Goal: Transaction & Acquisition: Purchase product/service

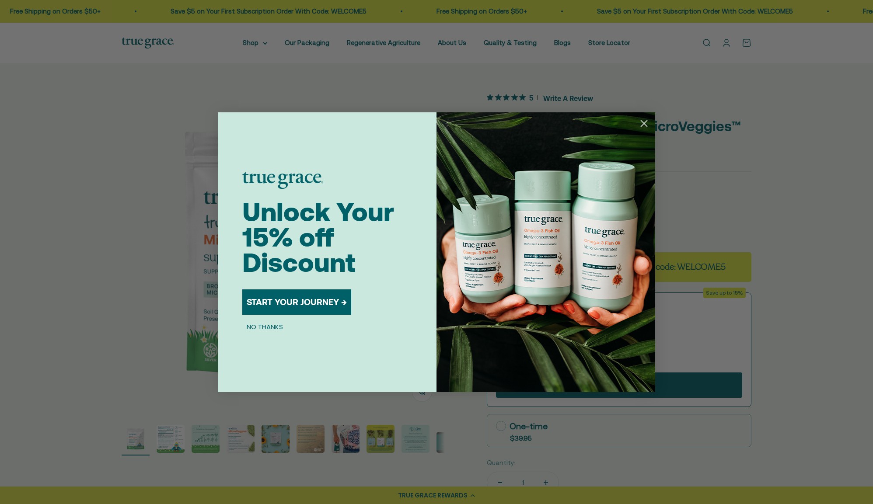
click at [642, 124] on circle "Close dialog" at bounding box center [644, 123] width 14 height 14
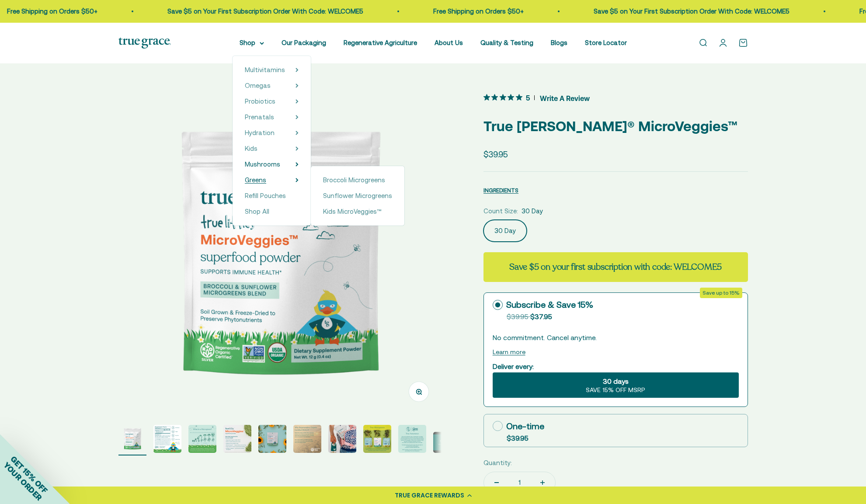
click at [265, 178] on span "Greens" at bounding box center [255, 179] width 21 height 7
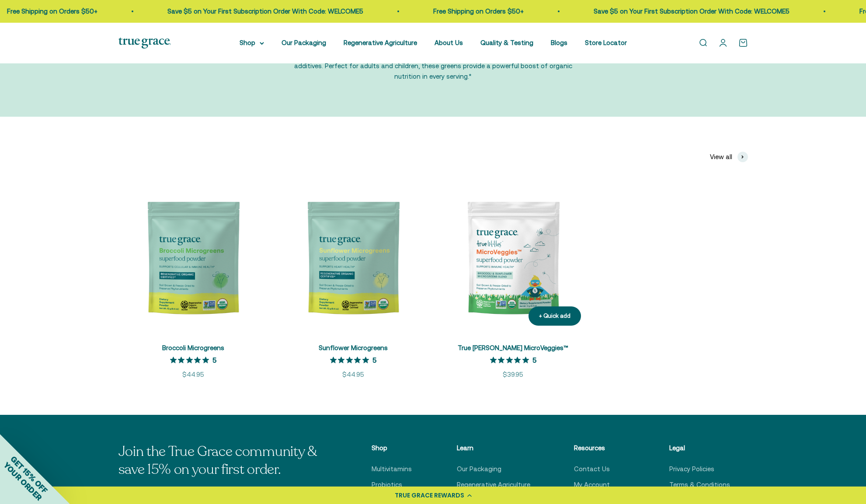
scroll to position [118, 0]
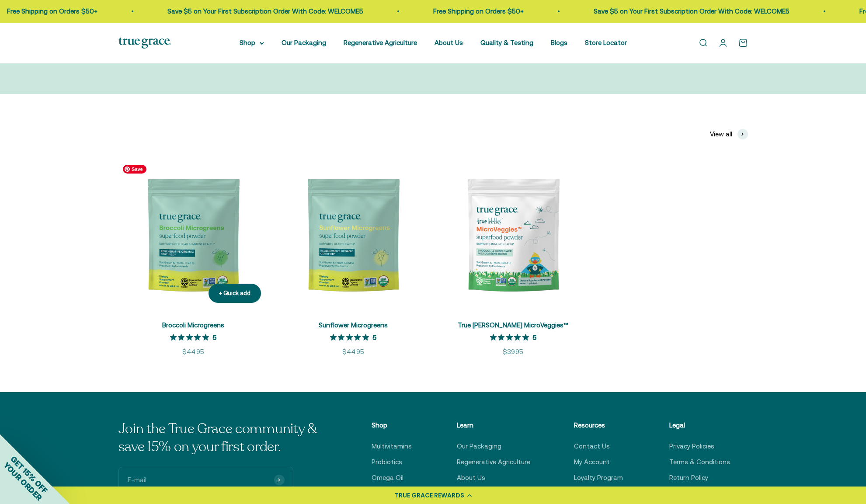
click at [207, 231] on img at bounding box center [194, 236] width 150 height 150
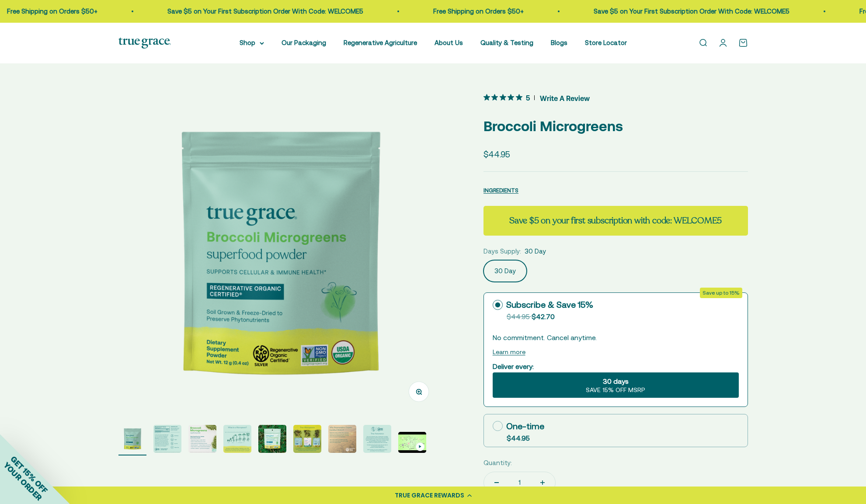
click at [169, 440] on img "Go to item 2" at bounding box center [168, 439] width 28 height 28
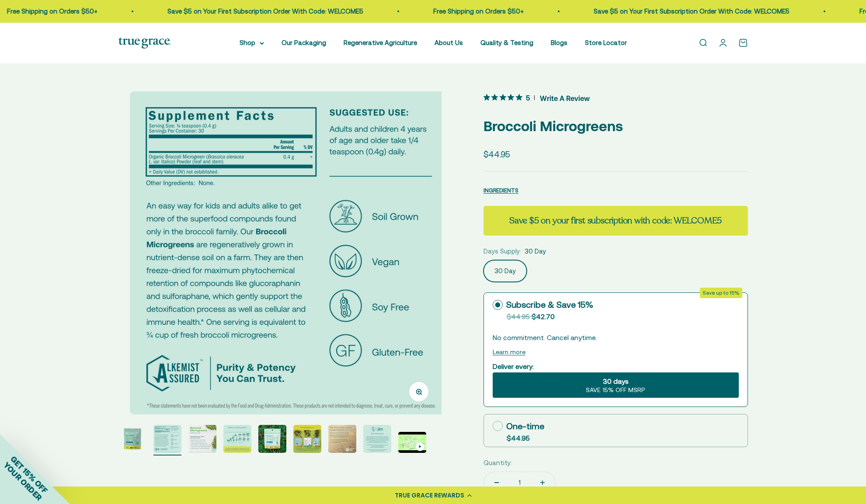
scroll to position [0, 334]
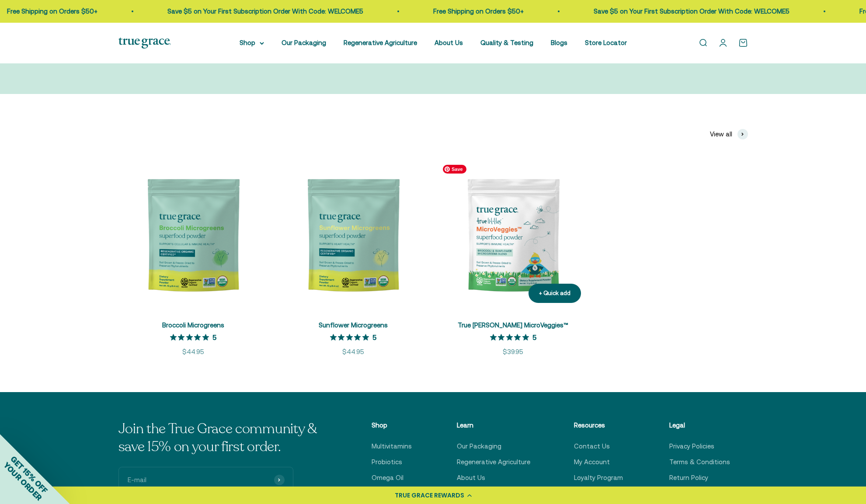
click at [497, 255] on img at bounding box center [514, 236] width 150 height 150
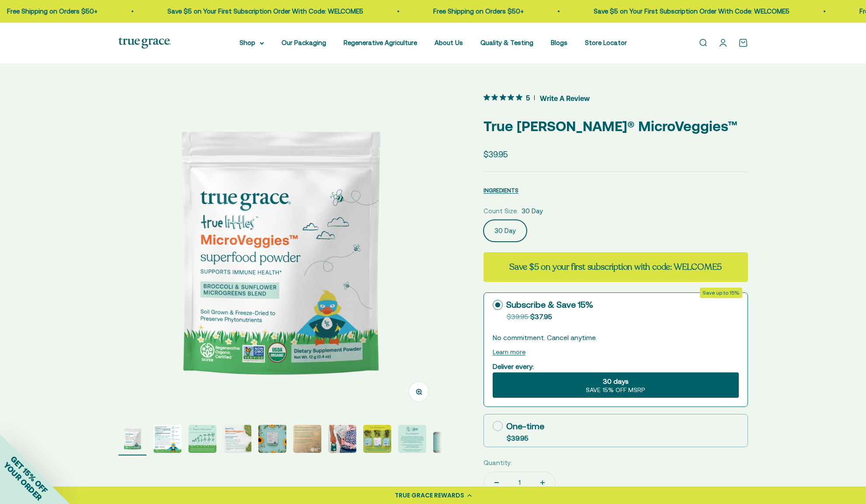
click at [171, 445] on img "Go to item 2" at bounding box center [168, 439] width 28 height 28
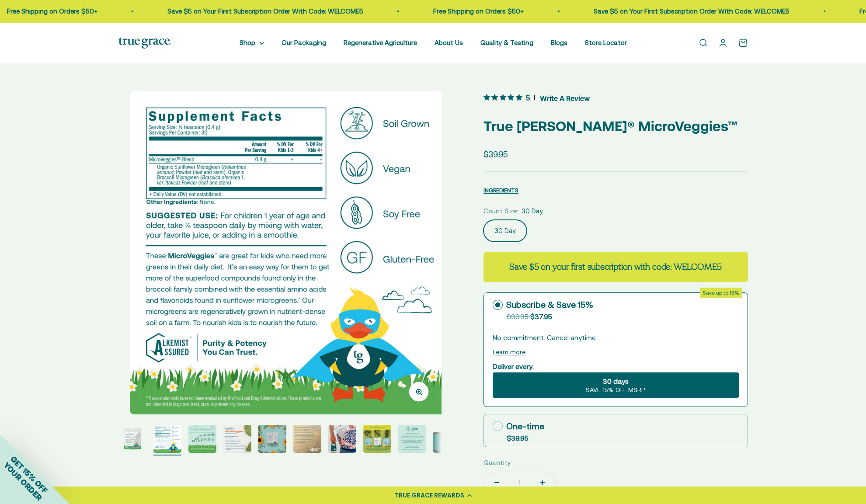
scroll to position [0, 334]
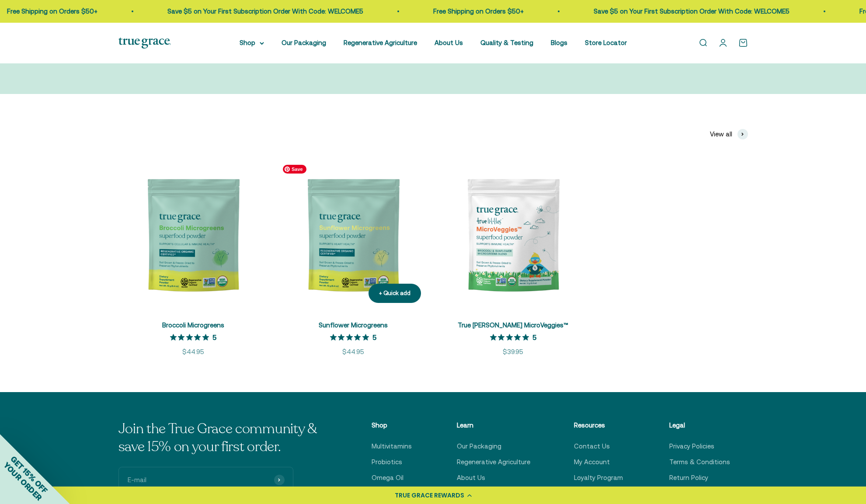
click at [346, 242] on img at bounding box center [354, 236] width 150 height 150
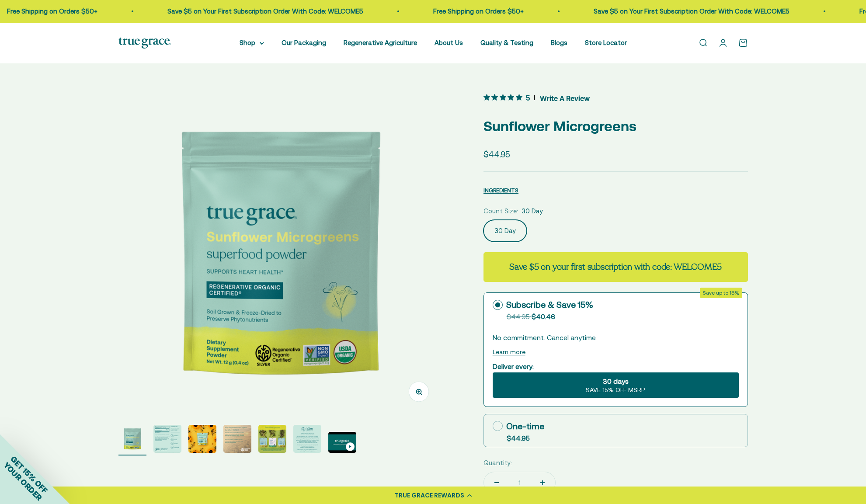
click at [165, 445] on img "Go to item 2" at bounding box center [168, 439] width 28 height 28
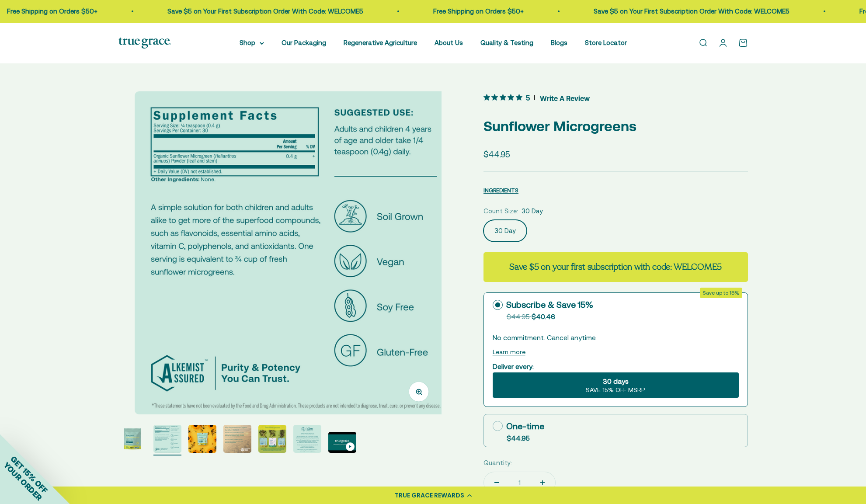
scroll to position [0, 334]
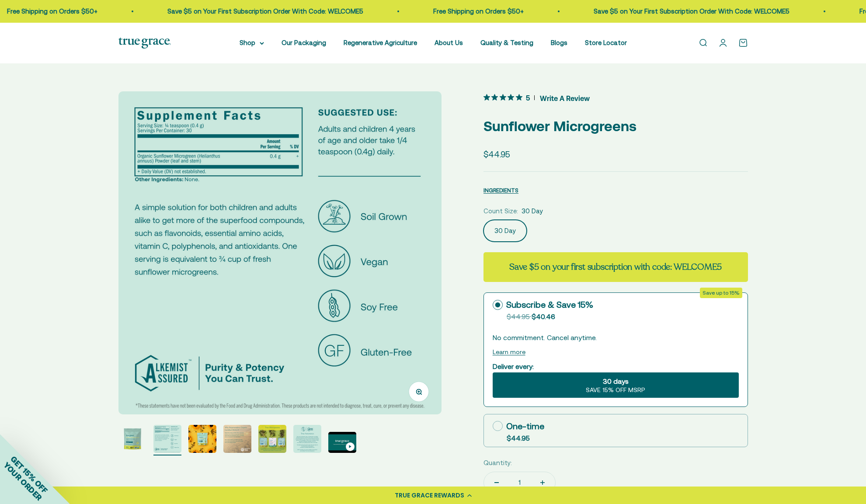
click at [242, 440] on img "Go to item 4" at bounding box center [238, 439] width 28 height 28
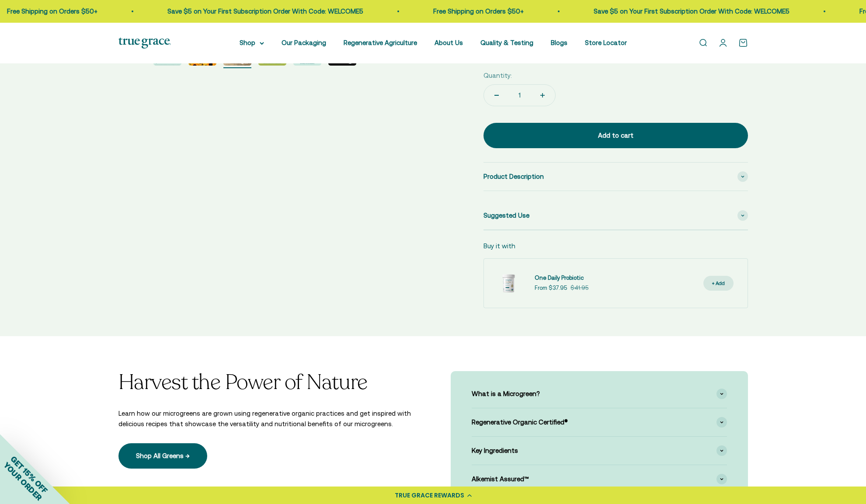
scroll to position [410, 0]
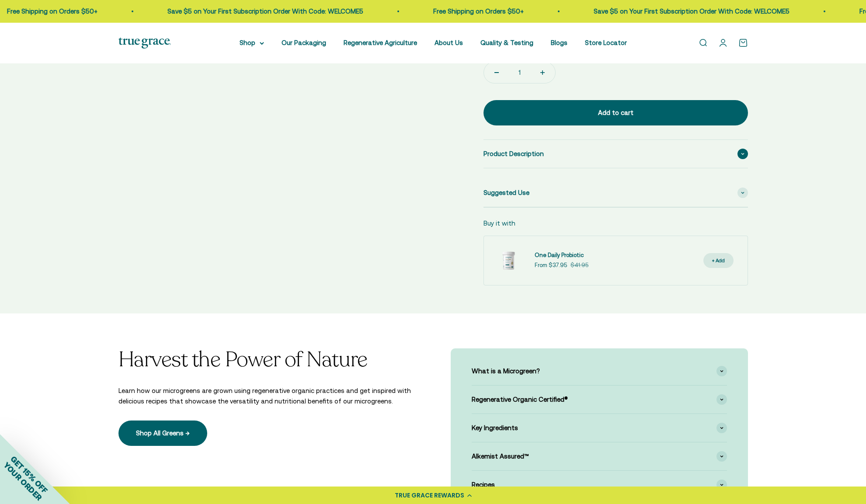
click at [535, 157] on span "Product Description" at bounding box center [514, 154] width 60 height 10
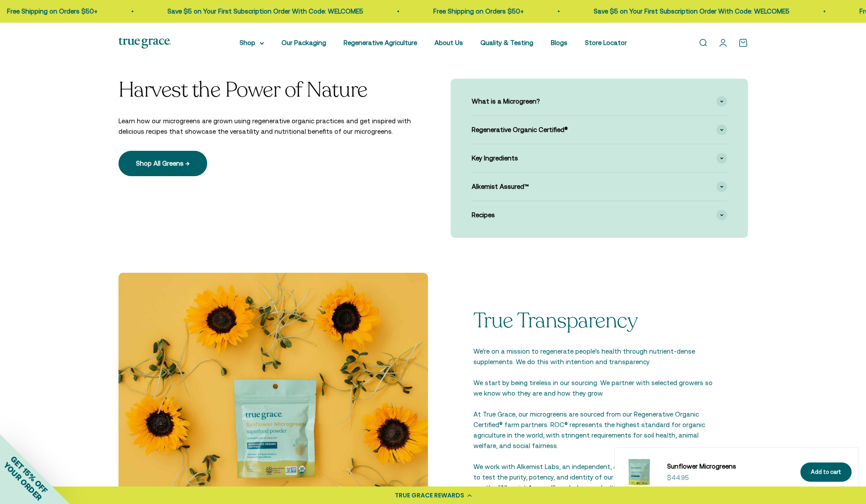
scroll to position [802, 0]
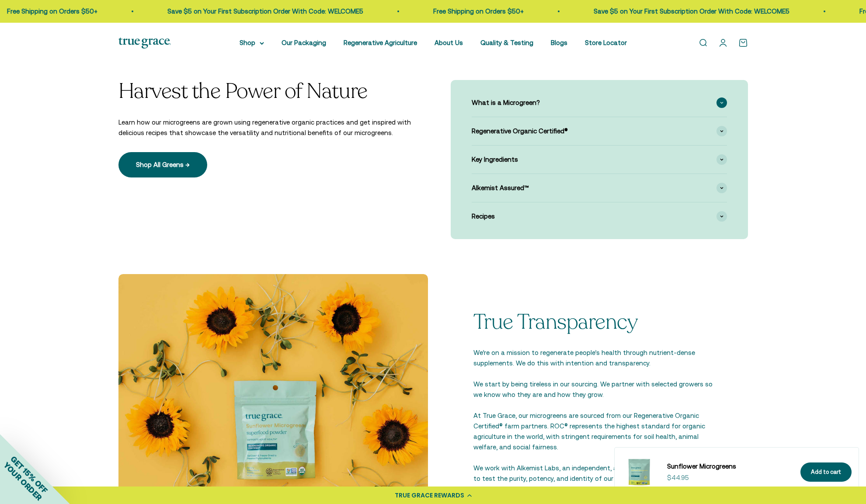
click at [513, 101] on span "What is a Microgreen?" at bounding box center [506, 103] width 68 height 10
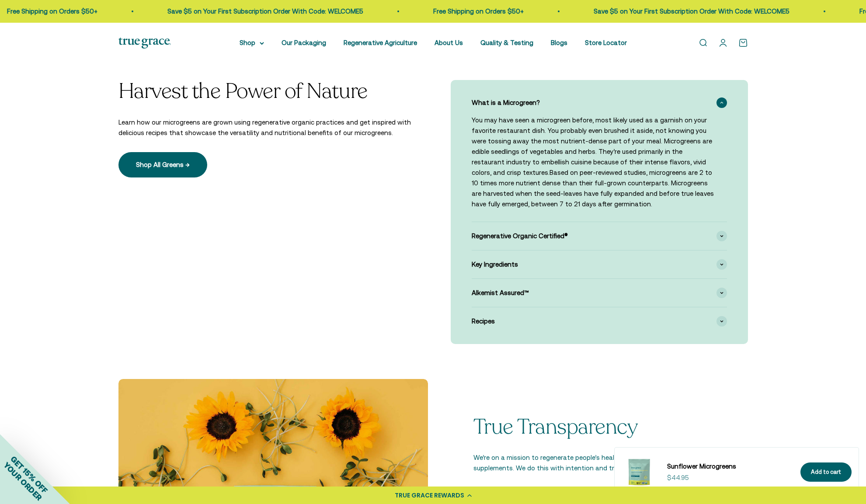
click at [516, 101] on span "What is a Microgreen?" at bounding box center [506, 103] width 68 height 10
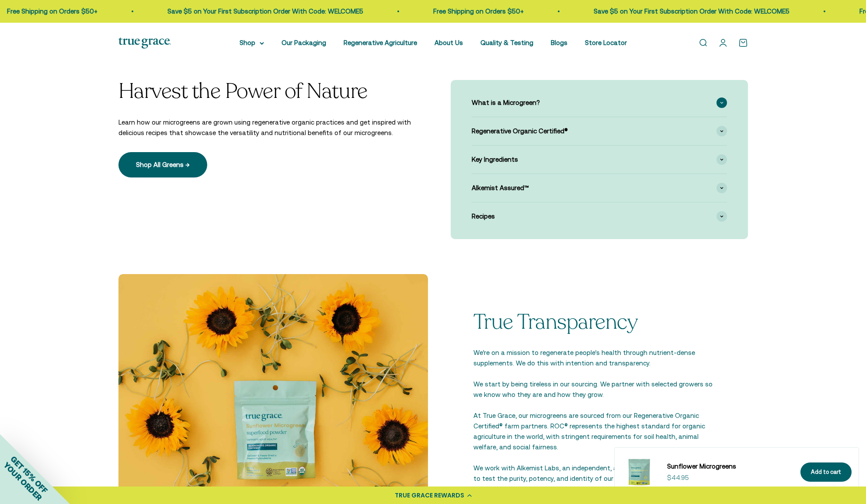
click at [515, 101] on span "What is a Microgreen?" at bounding box center [506, 103] width 68 height 10
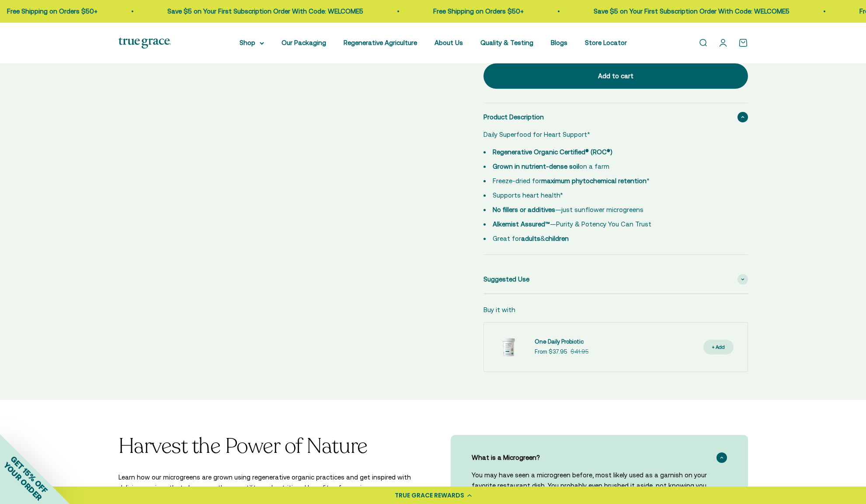
scroll to position [0, 0]
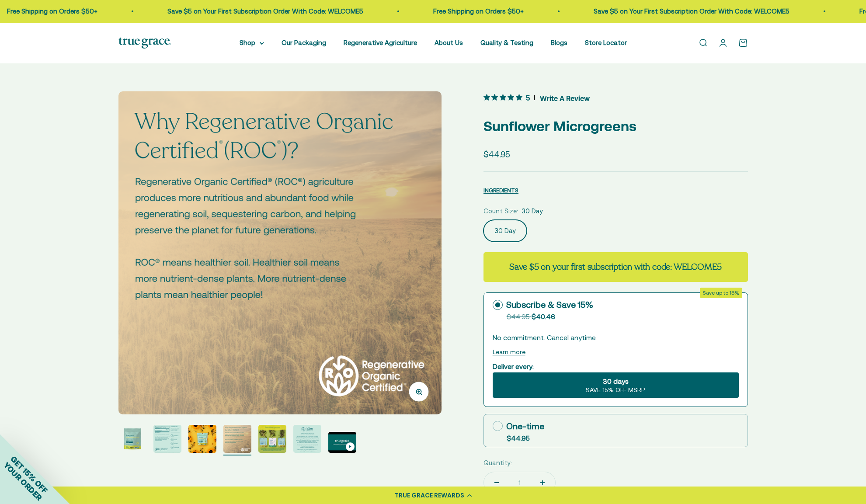
click at [204, 441] on img "Go to item 3" at bounding box center [203, 439] width 28 height 28
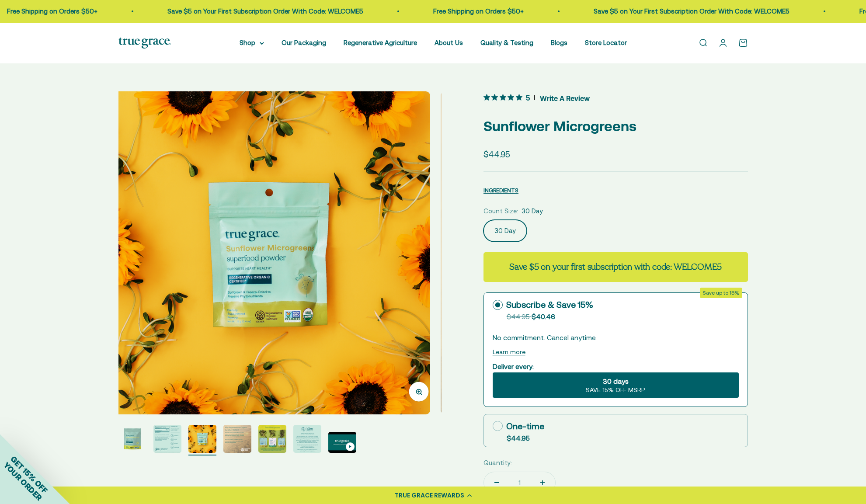
scroll to position [0, 667]
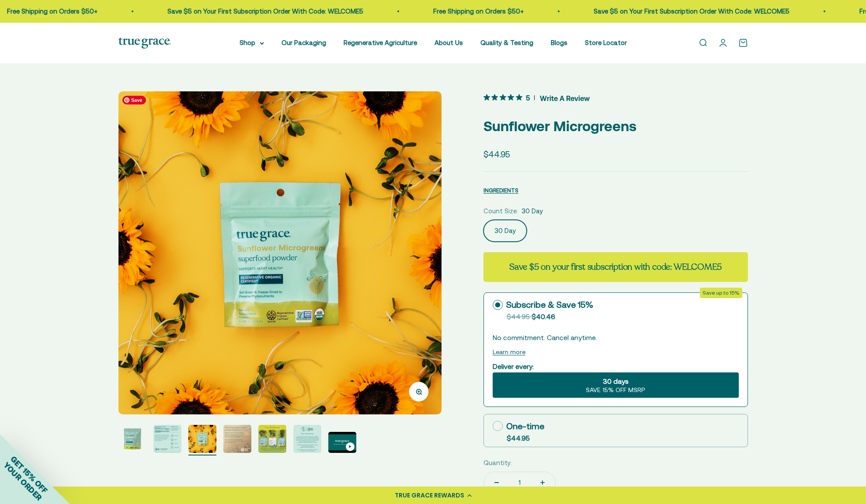
click at [405, 243] on img at bounding box center [280, 252] width 323 height 323
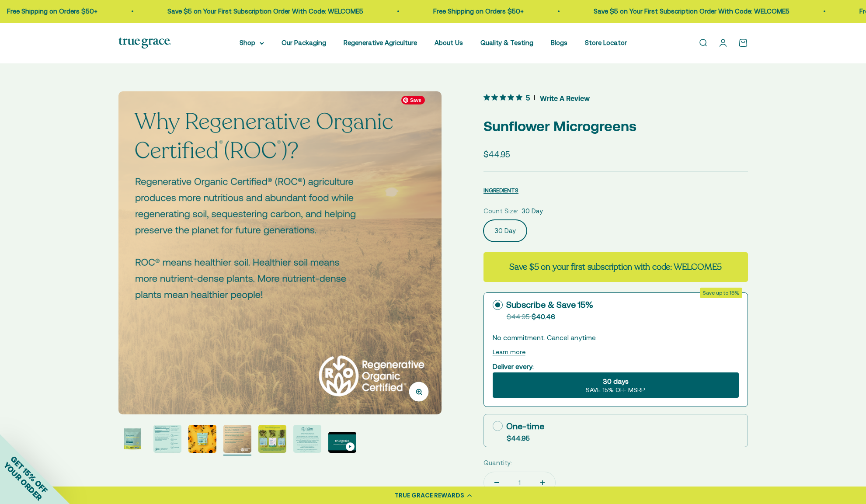
click at [406, 241] on img at bounding box center [280, 252] width 323 height 323
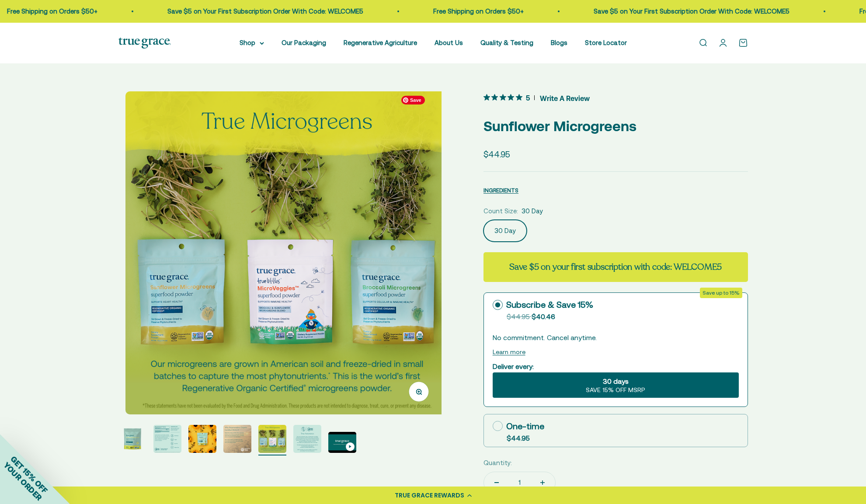
scroll to position [0, 1335]
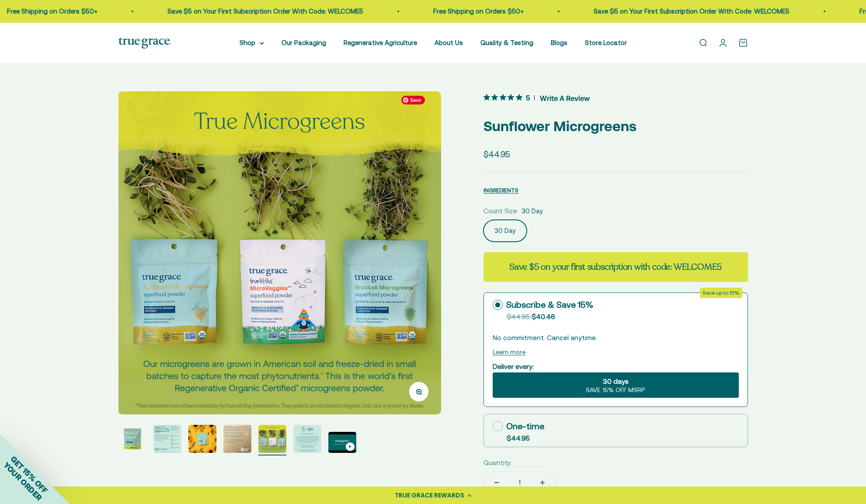
click at [398, 241] on img at bounding box center [279, 252] width 323 height 323
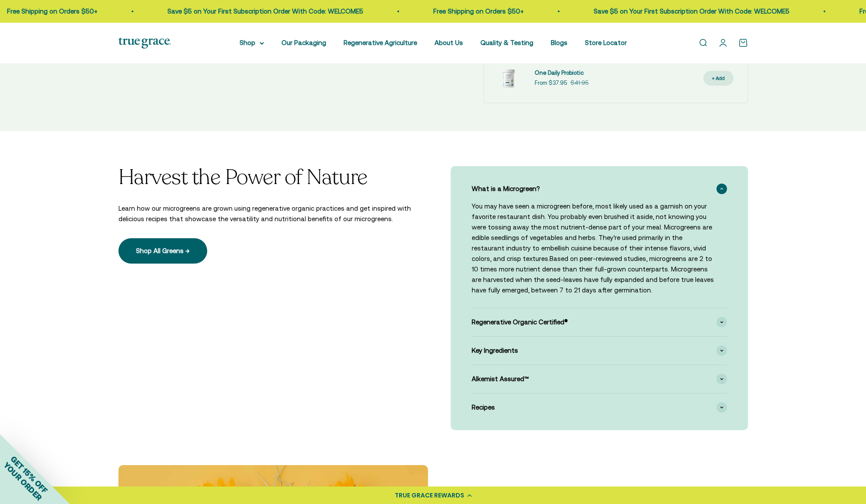
scroll to position [0, 0]
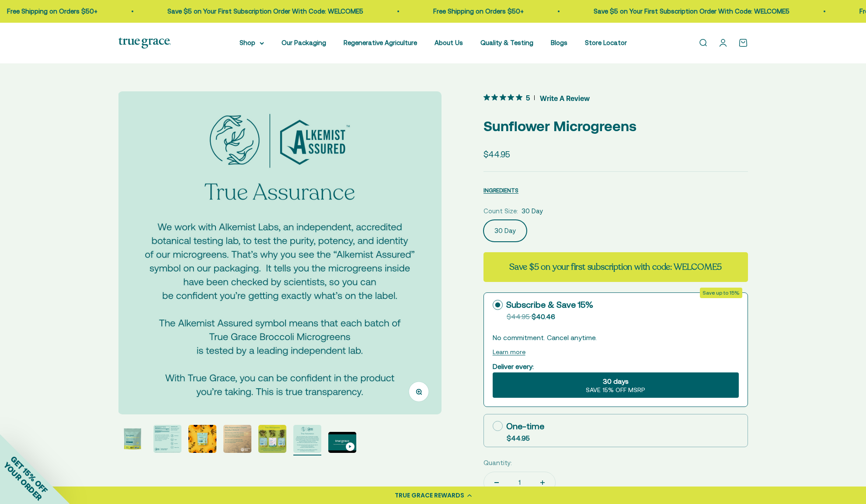
click at [654, 388] on div "30 days SAVE 15% OFF MSRP" at bounding box center [616, 385] width 246 height 25
click at [493, 373] on input "30 days SAVE 15% OFF MSRP" at bounding box center [492, 372] width 0 height 0
click at [554, 384] on div "30 days SAVE 15% OFF MSRP" at bounding box center [616, 385] width 246 height 25
click at [493, 373] on input "30 days SAVE 15% OFF MSRP" at bounding box center [492, 372] width 0 height 0
click at [609, 387] on span "SAVE 15% OFF MSRP" at bounding box center [615, 391] width 59 height 8
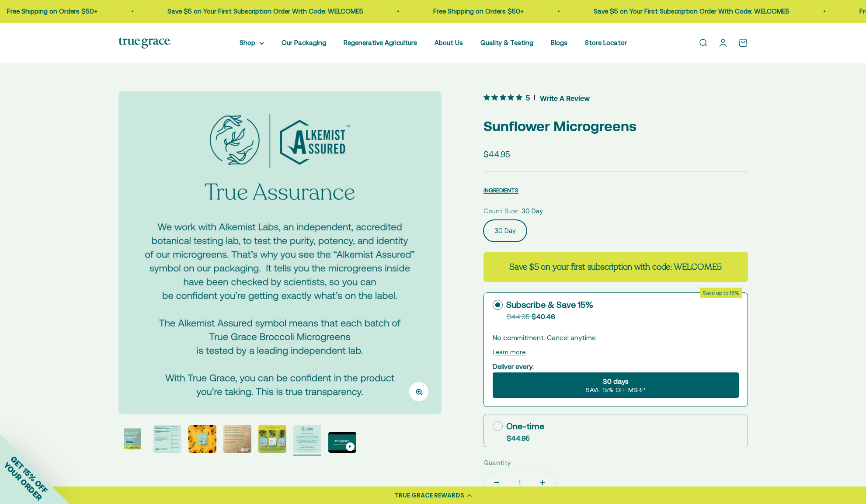
click at [493, 373] on input "30 days SAVE 15% OFF MSRP" at bounding box center [492, 372] width 0 height 0
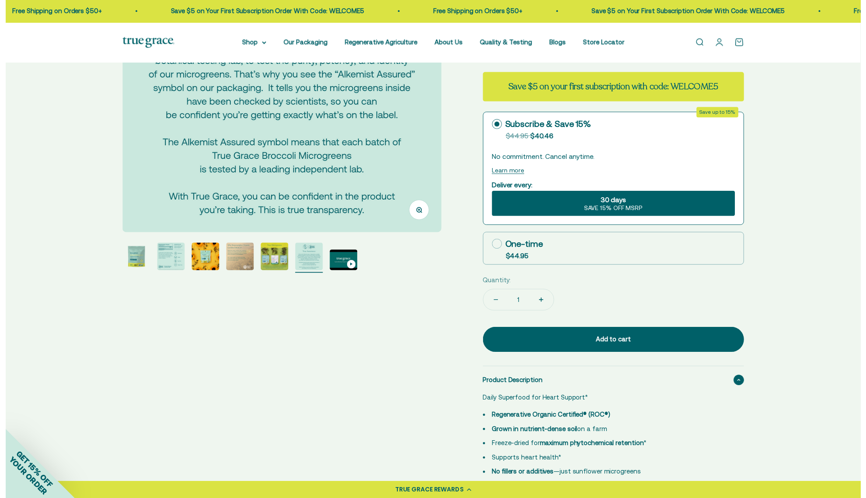
scroll to position [228, 0]
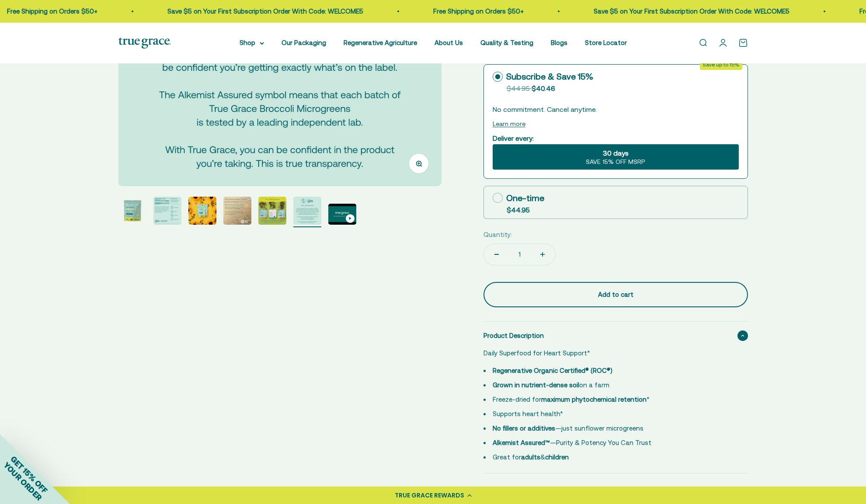
click at [605, 291] on div "Add to cart" at bounding box center [616, 295] width 230 height 10
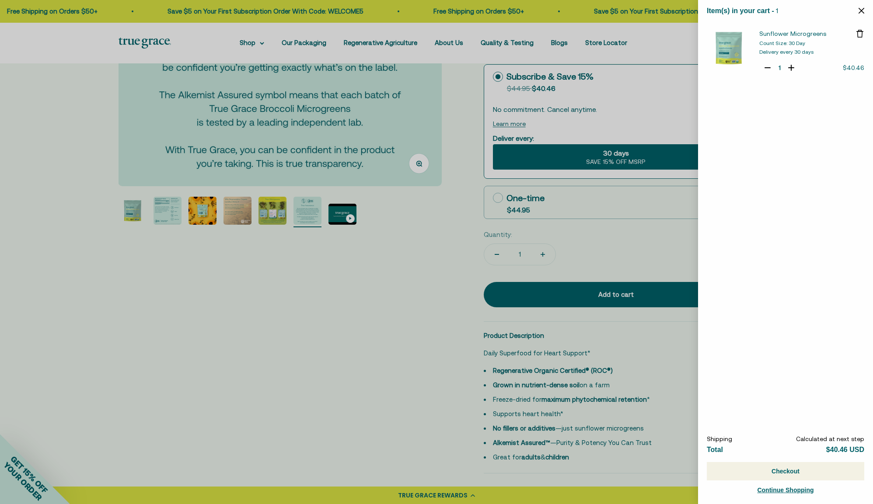
drag, startPoint x: 68, startPoint y: 45, endPoint x: 64, endPoint y: 25, distance: 20.0
click at [68, 45] on div at bounding box center [436, 252] width 873 height 504
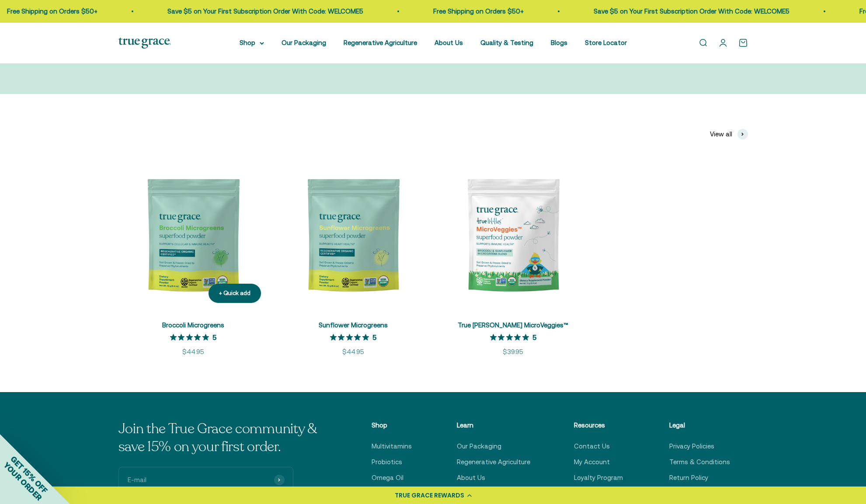
click at [199, 243] on img at bounding box center [194, 236] width 150 height 150
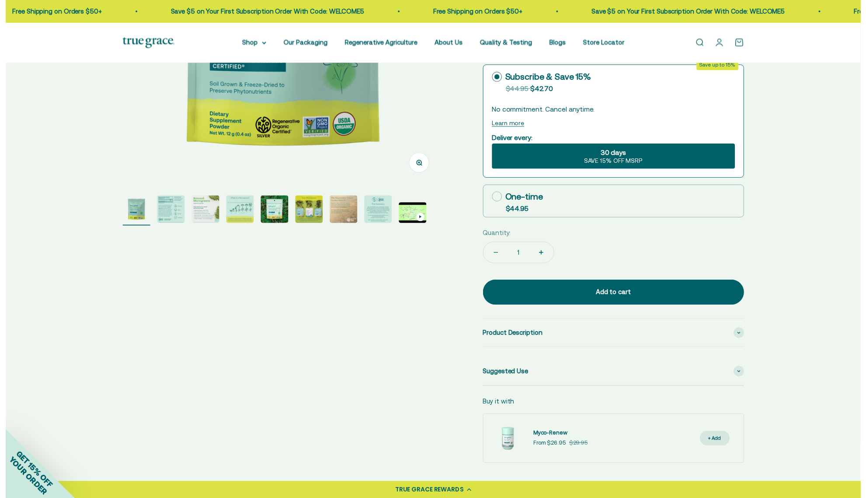
scroll to position [229, 0]
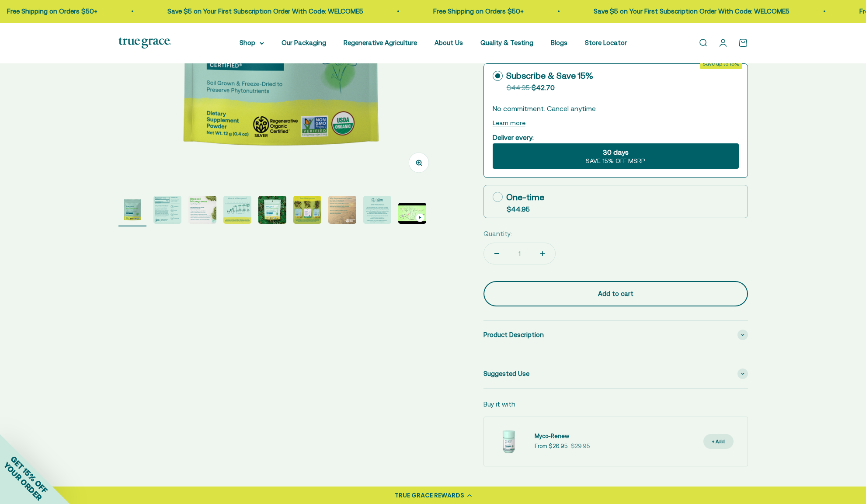
click at [615, 290] on div "Add to cart" at bounding box center [616, 294] width 230 height 10
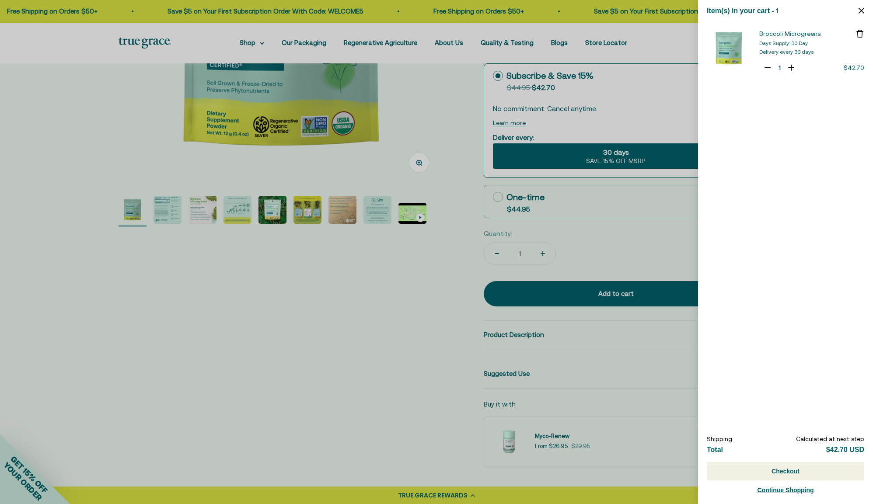
select select "46081071743190"
select select "46081071972566"
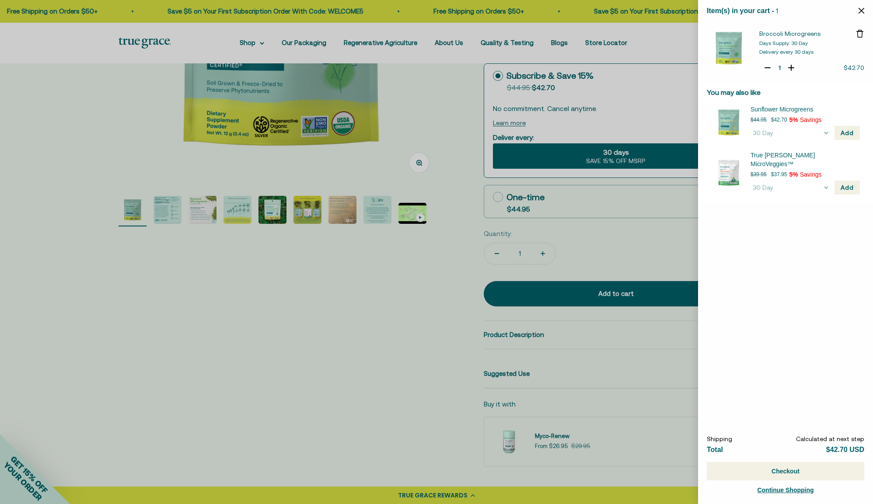
drag, startPoint x: 418, startPoint y: 376, endPoint x: 447, endPoint y: 355, distance: 36.0
click at [418, 376] on div at bounding box center [436, 252] width 873 height 504
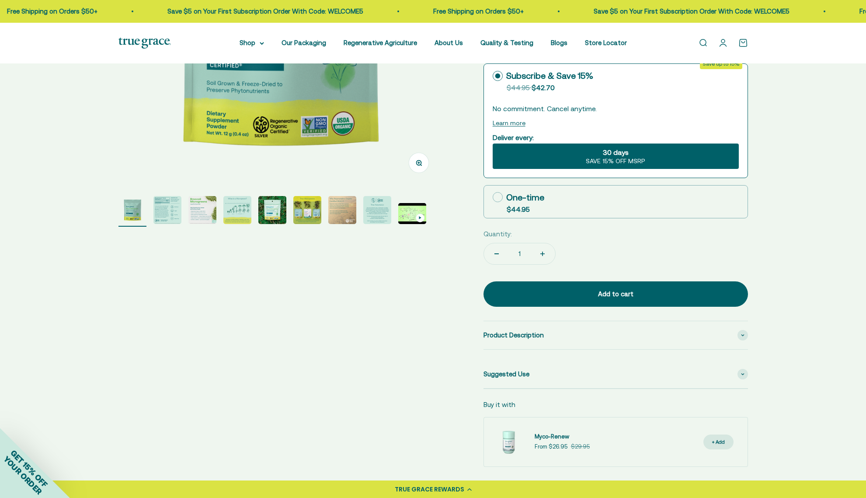
click at [746, 44] on link "Open cart 0" at bounding box center [744, 43] width 10 height 10
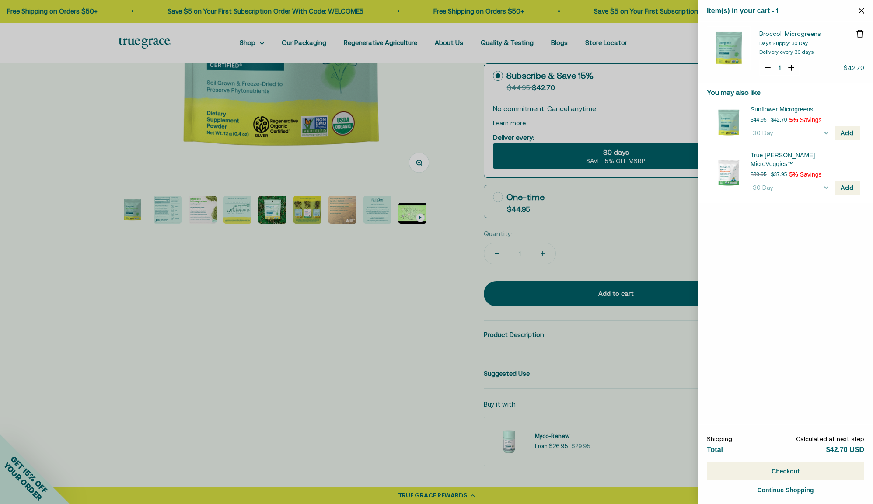
click at [427, 328] on div at bounding box center [436, 252] width 873 height 504
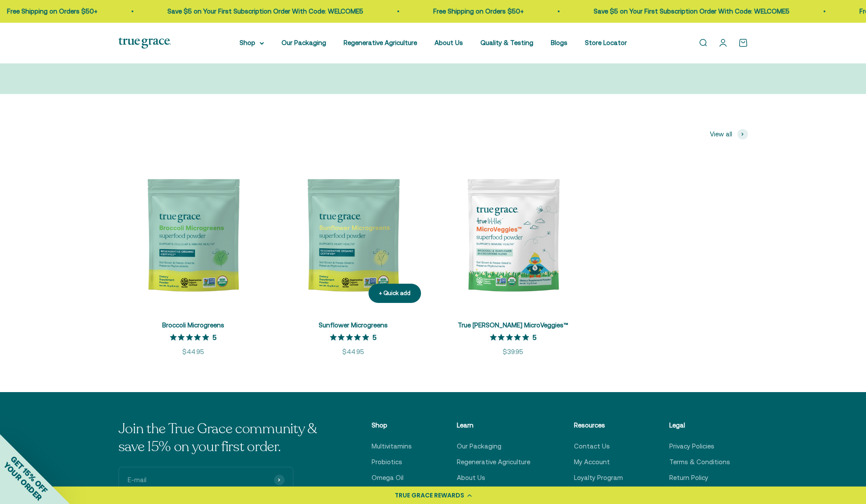
scroll to position [118, 0]
click at [340, 229] on img at bounding box center [354, 236] width 150 height 150
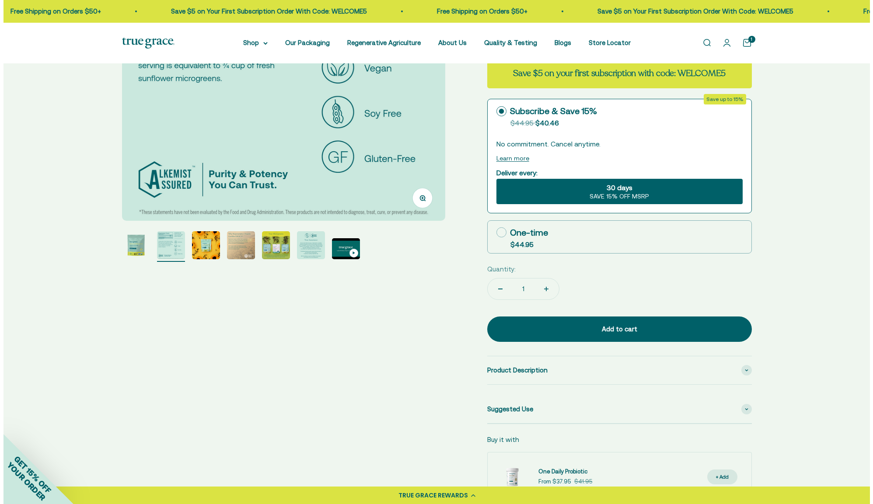
scroll to position [206, 0]
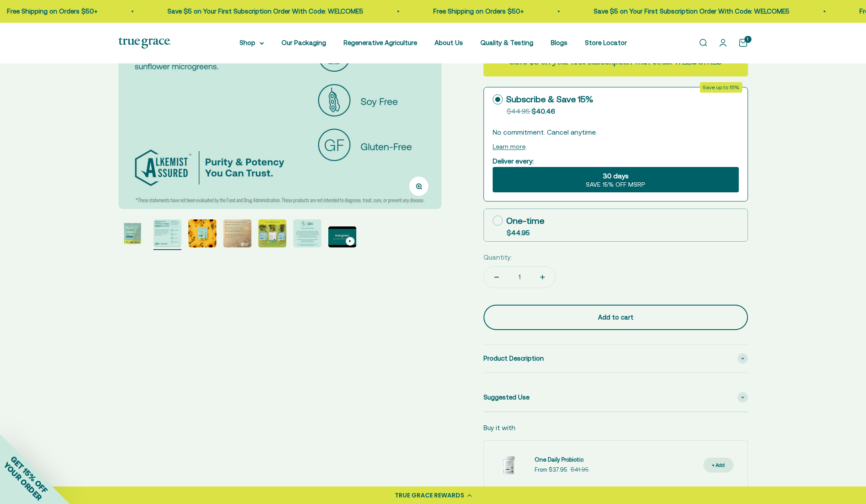
click at [606, 320] on div "Add to cart" at bounding box center [616, 317] width 230 height 10
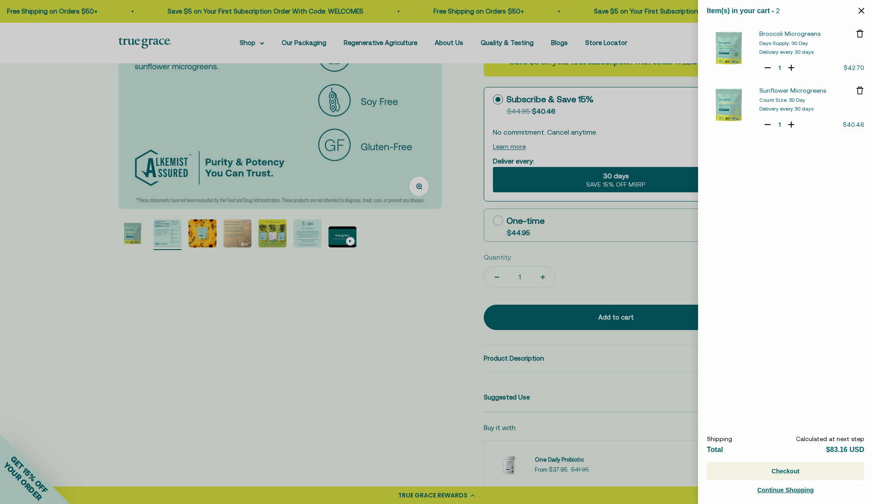
select select "46081071972566"
select select "42422671343830"
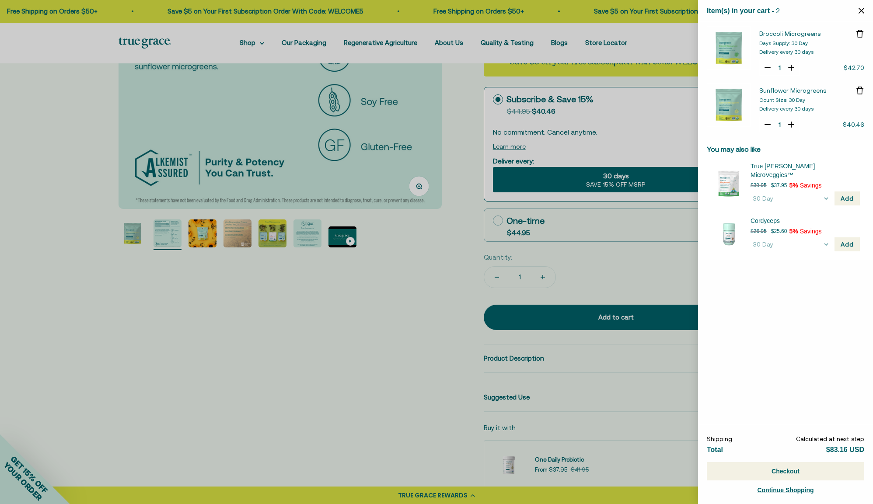
click at [790, 471] on button "Checkout" at bounding box center [785, 471] width 157 height 18
